Goal: Task Accomplishment & Management: Complete application form

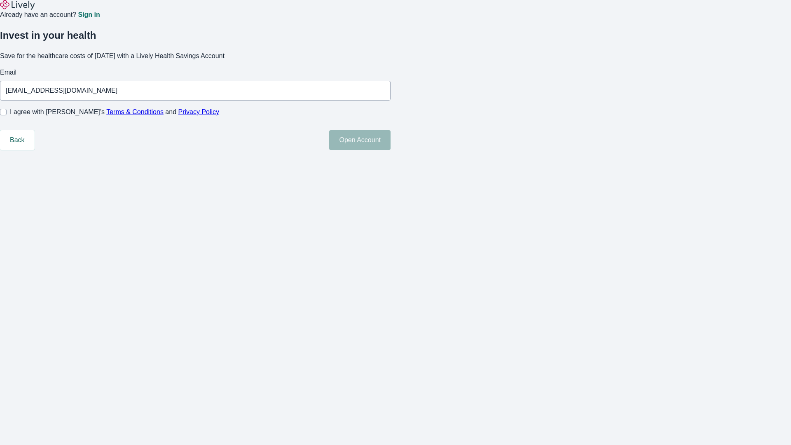
click at [7, 115] on input "I agree with Lively’s Terms & Conditions and Privacy Policy" at bounding box center [3, 112] width 7 height 7
checkbox input "true"
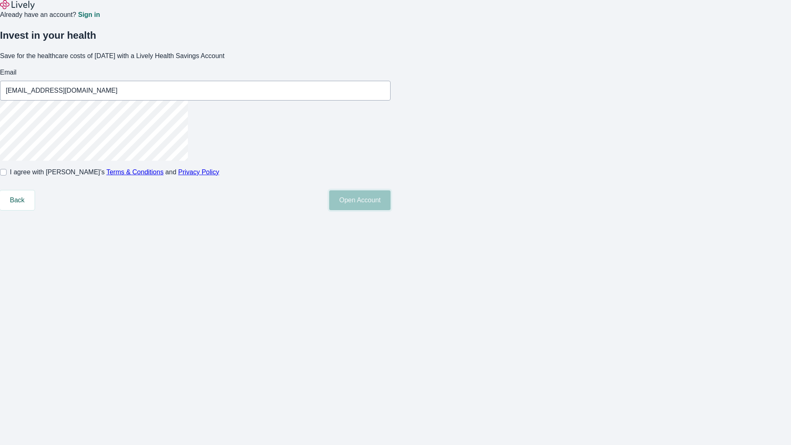
click at [391, 210] on button "Open Account" at bounding box center [359, 200] width 61 height 20
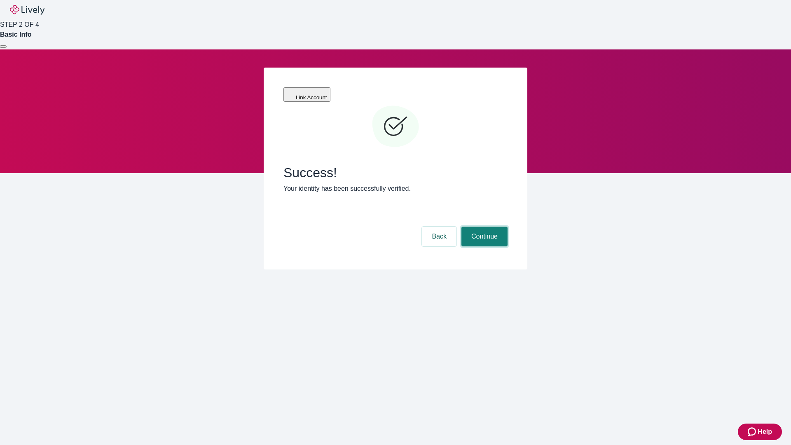
click at [483, 227] on button "Continue" at bounding box center [485, 237] width 46 height 20
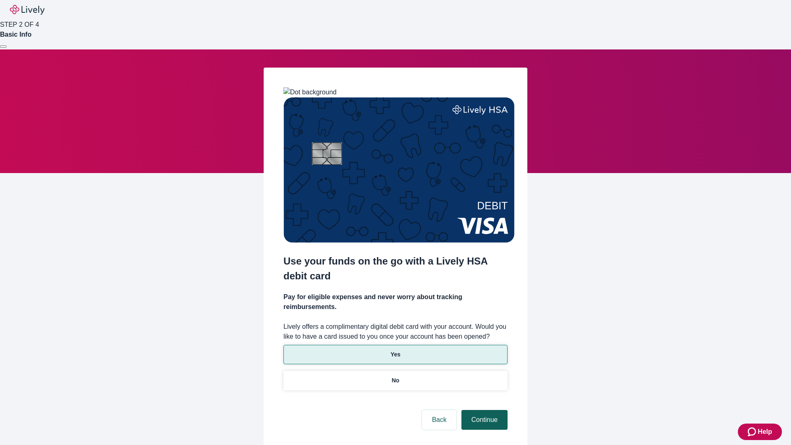
click at [395, 376] on p "No" at bounding box center [396, 380] width 8 height 9
click at [483, 410] on button "Continue" at bounding box center [485, 420] width 46 height 20
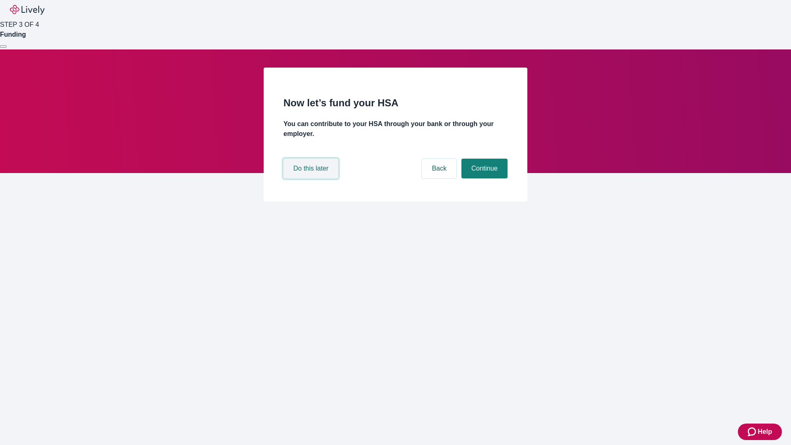
click at [312, 178] on button "Do this later" at bounding box center [310, 169] width 55 height 20
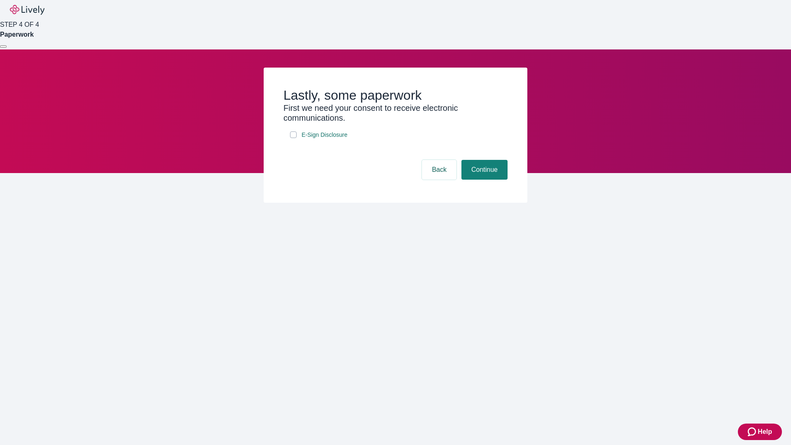
click at [293, 138] on input "E-Sign Disclosure" at bounding box center [293, 134] width 7 height 7
checkbox input "true"
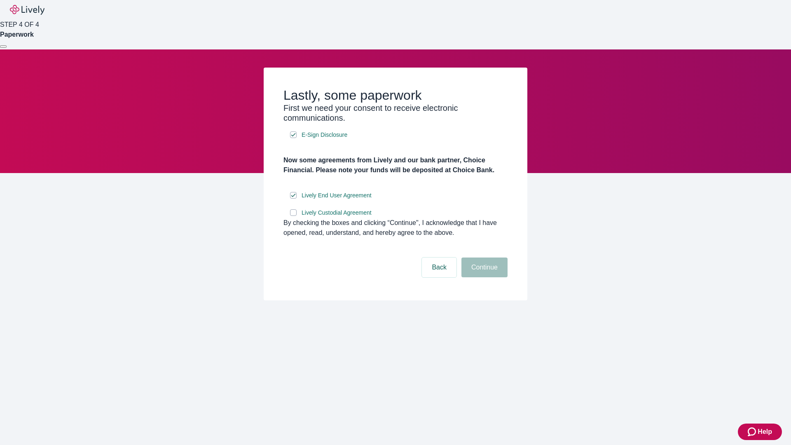
click at [293, 216] on input "Lively Custodial Agreement" at bounding box center [293, 212] width 7 height 7
checkbox input "true"
click at [483, 277] on button "Continue" at bounding box center [485, 268] width 46 height 20
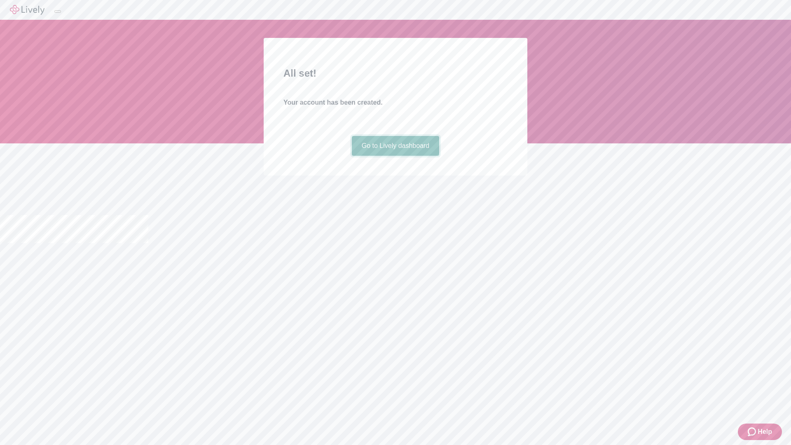
click at [395, 156] on link "Go to Lively dashboard" at bounding box center [396, 146] width 88 height 20
